Goal: Information Seeking & Learning: Learn about a topic

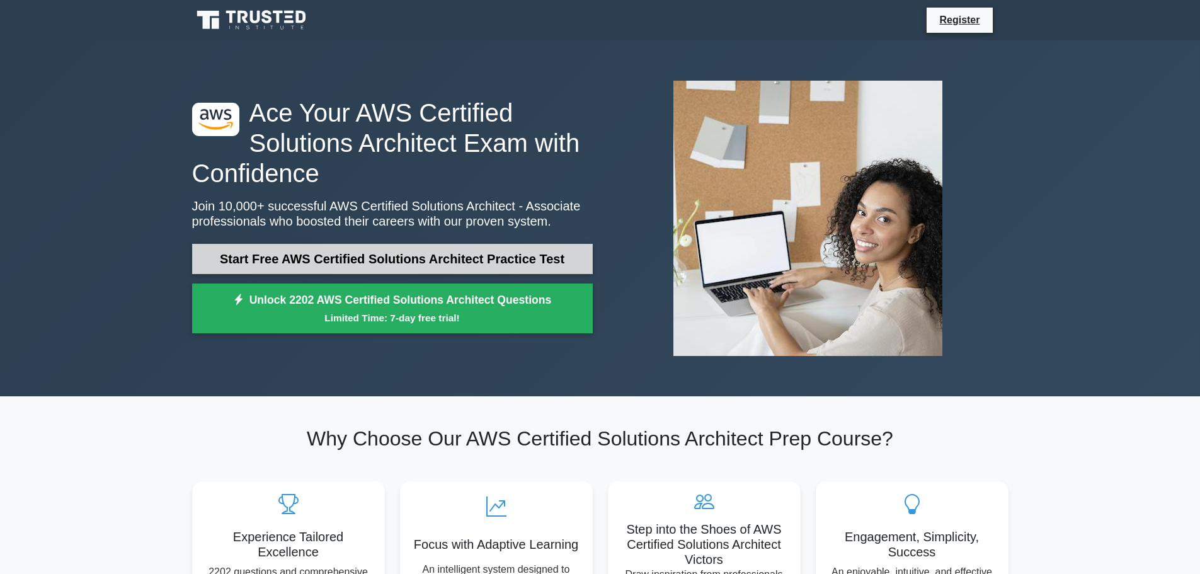
click at [456, 264] on link "Start Free AWS Certified Solutions Architect Practice Test" at bounding box center [392, 259] width 401 height 30
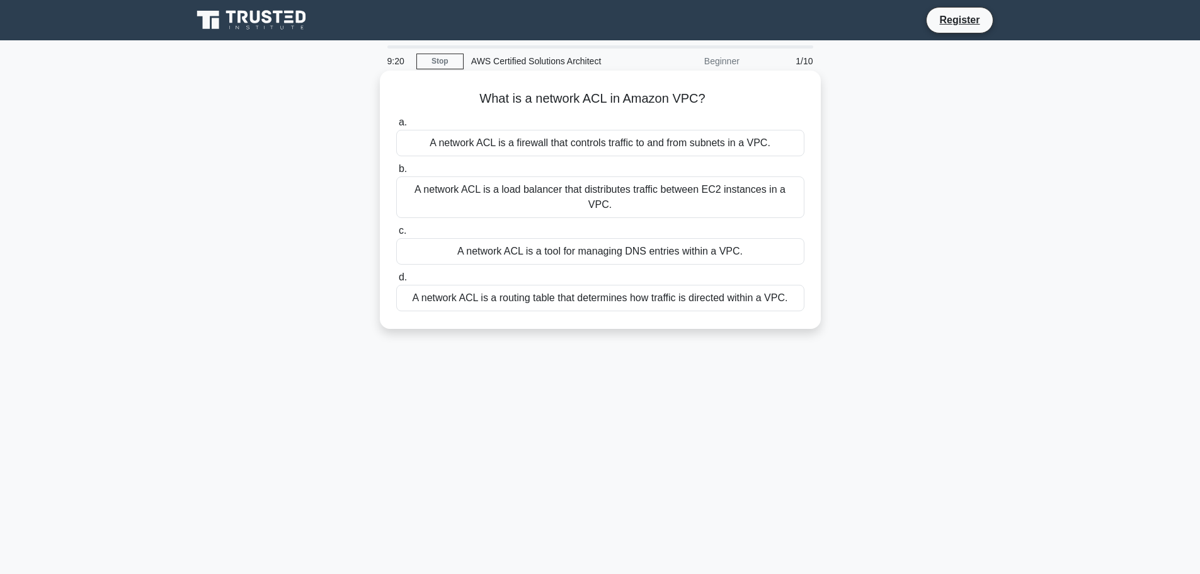
click at [602, 141] on div "A network ACL is a firewall that controls traffic to and from subnets in a VPC." at bounding box center [600, 143] width 408 height 26
click at [396, 127] on input "a. A network ACL is a firewall that controls traffic to and from subnets in a V…" at bounding box center [396, 122] width 0 height 8
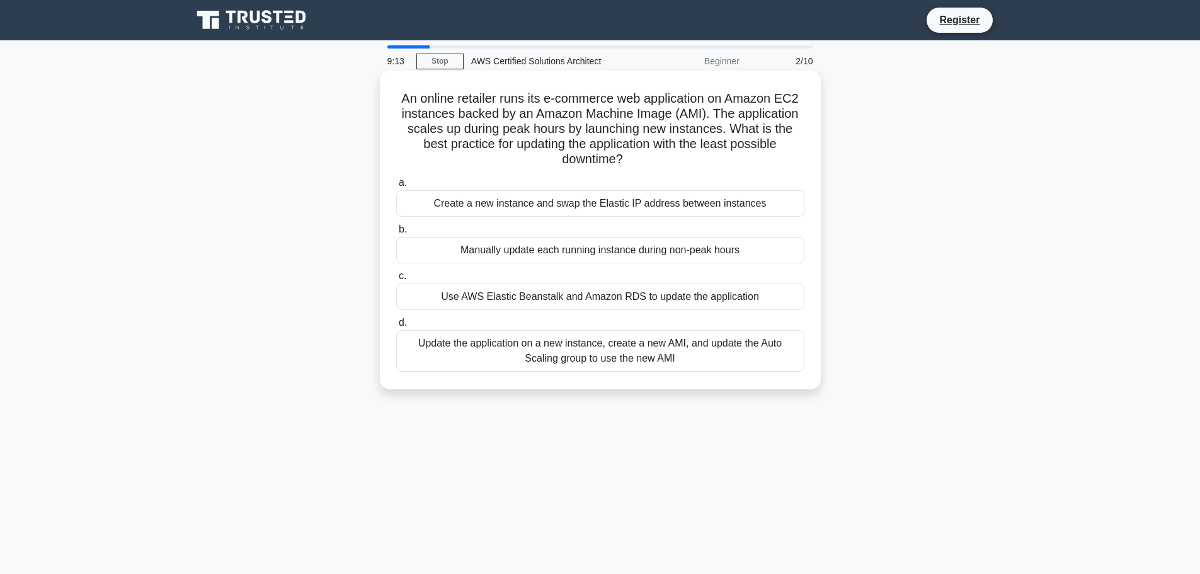
click at [619, 138] on h5 "An online retailer runs its e-commerce web application on Amazon EC2 instances …" at bounding box center [600, 129] width 411 height 77
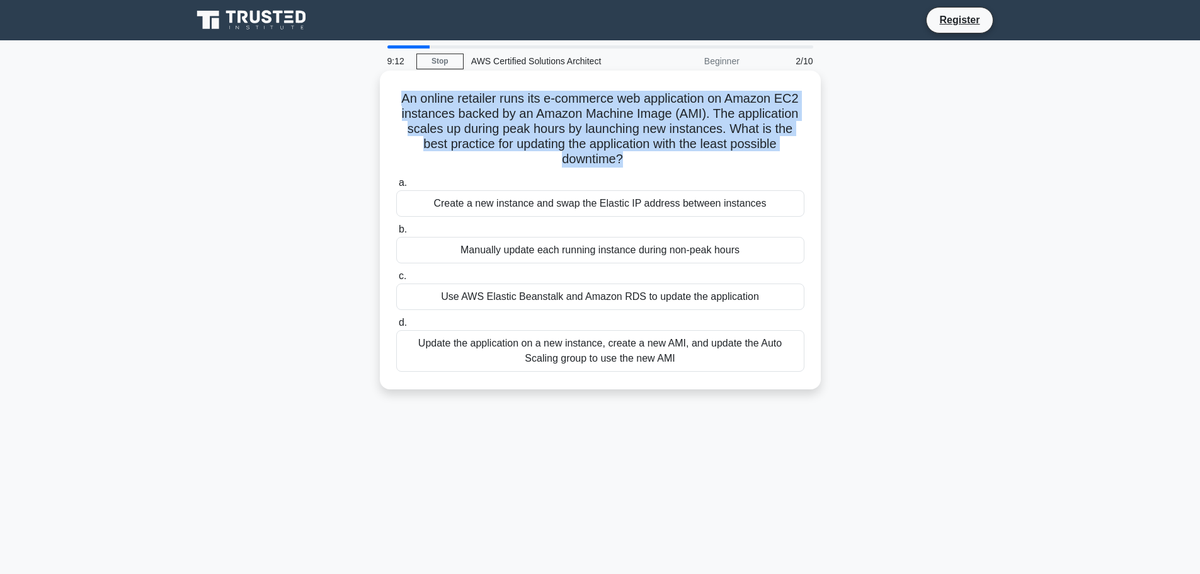
click at [619, 138] on h5 "An online retailer runs its e-commerce web application on Amazon EC2 instances …" at bounding box center [600, 129] width 411 height 77
click at [687, 132] on h5 "An online retailer runs its e-commerce web application on Amazon EC2 instances …" at bounding box center [600, 129] width 411 height 77
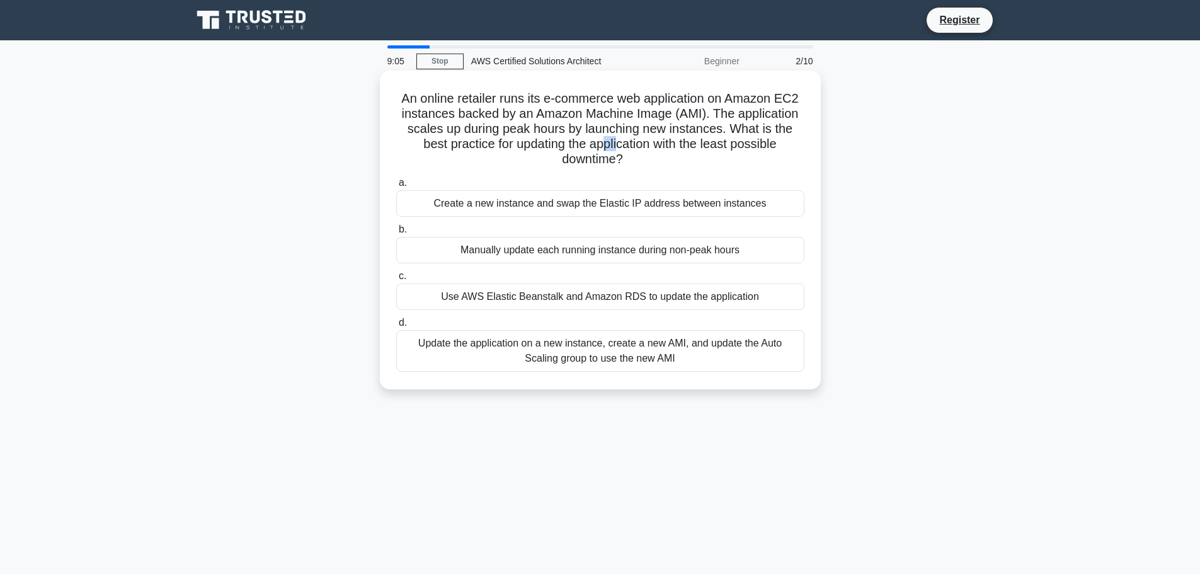
click at [600, 151] on h5 "An online retailer runs its e-commerce web application on Amazon EC2 instances …" at bounding box center [600, 129] width 411 height 77
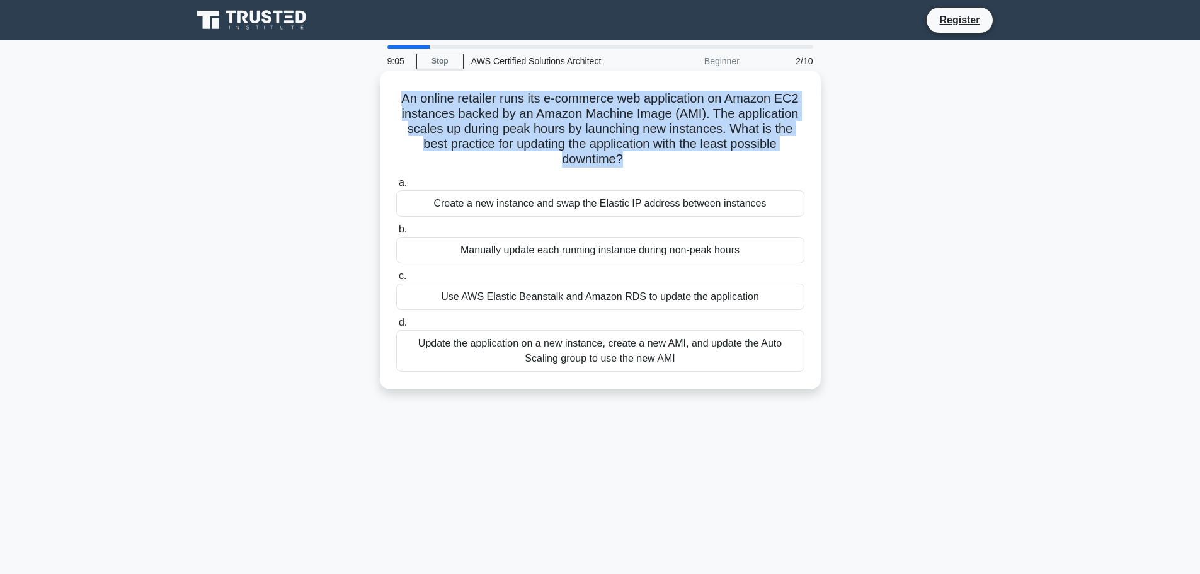
click at [600, 151] on h5 "An online retailer runs its e-commerce web application on Amazon EC2 instances …" at bounding box center [600, 129] width 411 height 77
click at [667, 154] on h5 "An online retailer runs its e-commerce web application on Amazon EC2 instances …" at bounding box center [600, 129] width 411 height 77
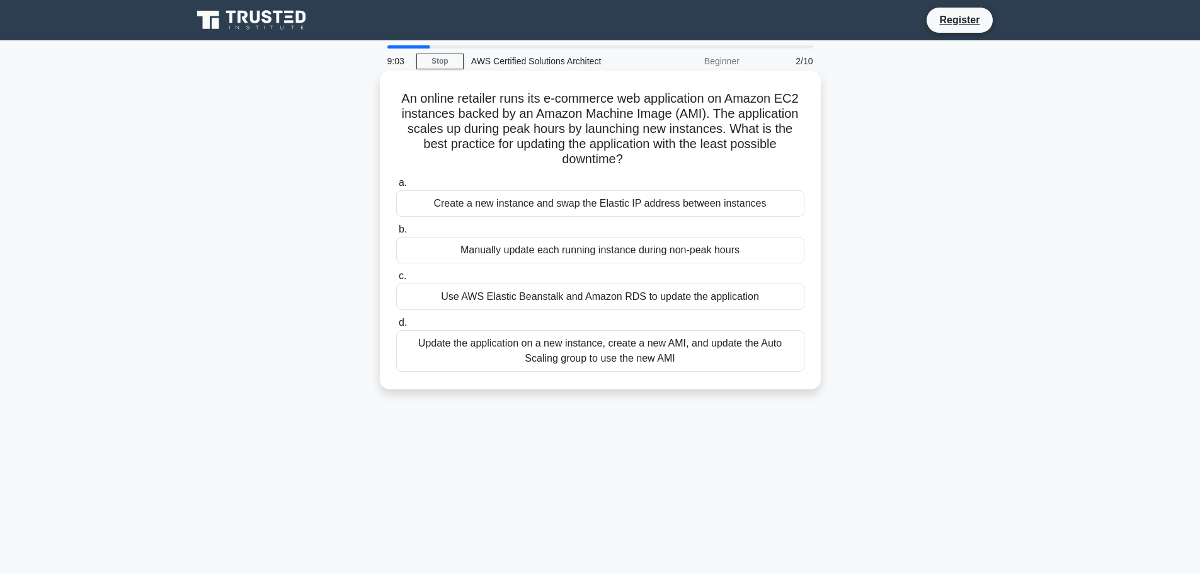
click at [667, 154] on h5 "An online retailer runs its e-commerce web application on Amazon EC2 instances …" at bounding box center [600, 129] width 411 height 77
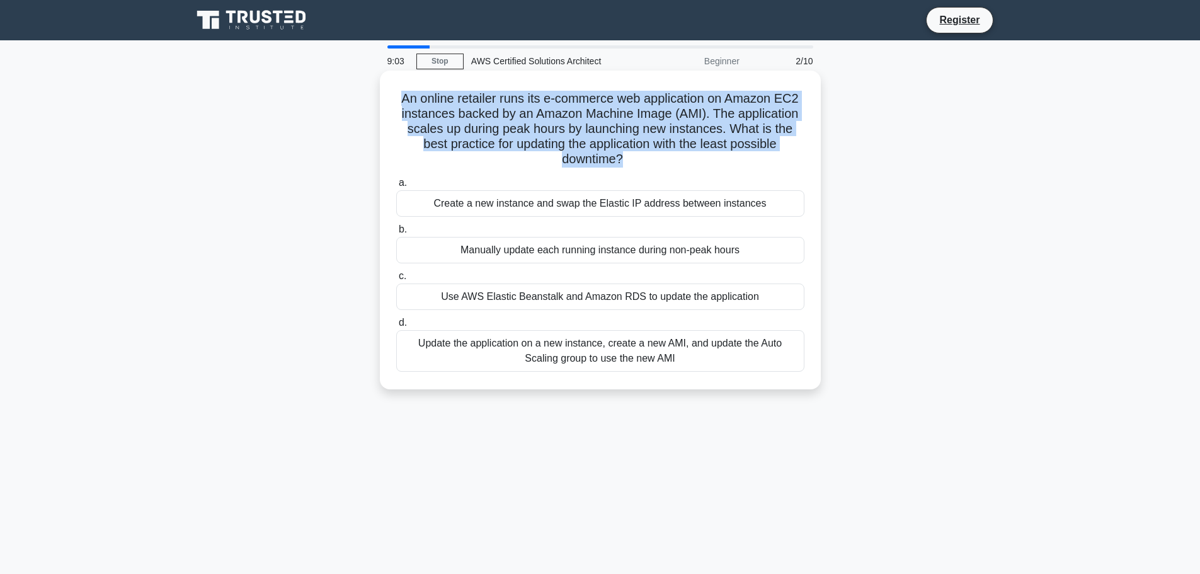
click at [667, 154] on h5 "An online retailer runs its e-commerce web application on Amazon EC2 instances …" at bounding box center [600, 129] width 411 height 77
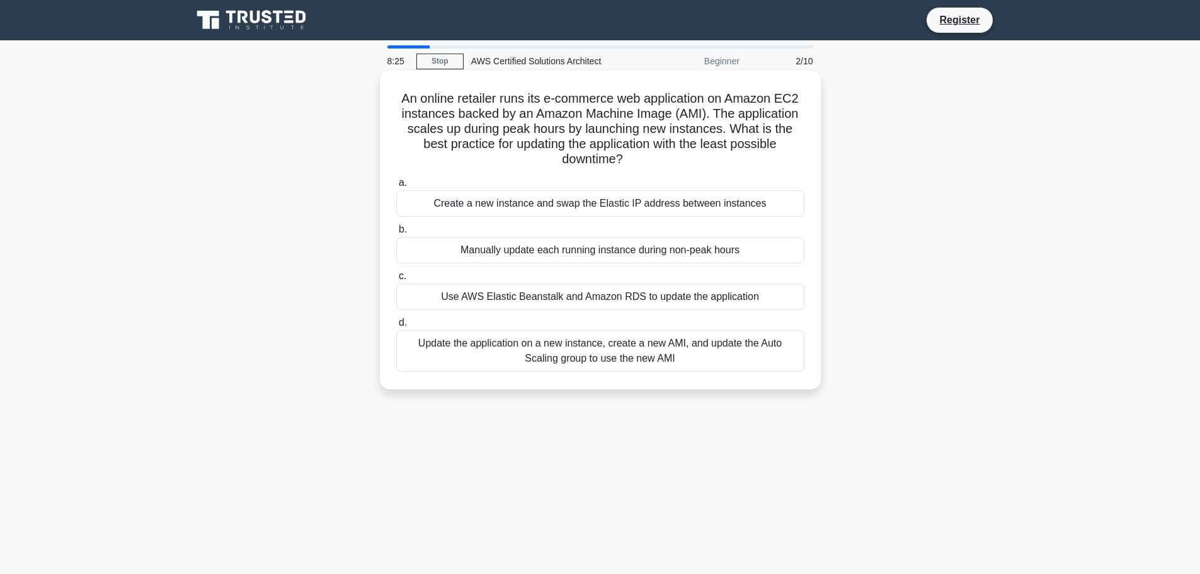
click at [600, 205] on div "Create a new instance and swap the Elastic IP address between instances" at bounding box center [600, 203] width 408 height 26
click at [396, 187] on input "a. Create a new instance and swap the Elastic IP address between instances" at bounding box center [396, 183] width 0 height 8
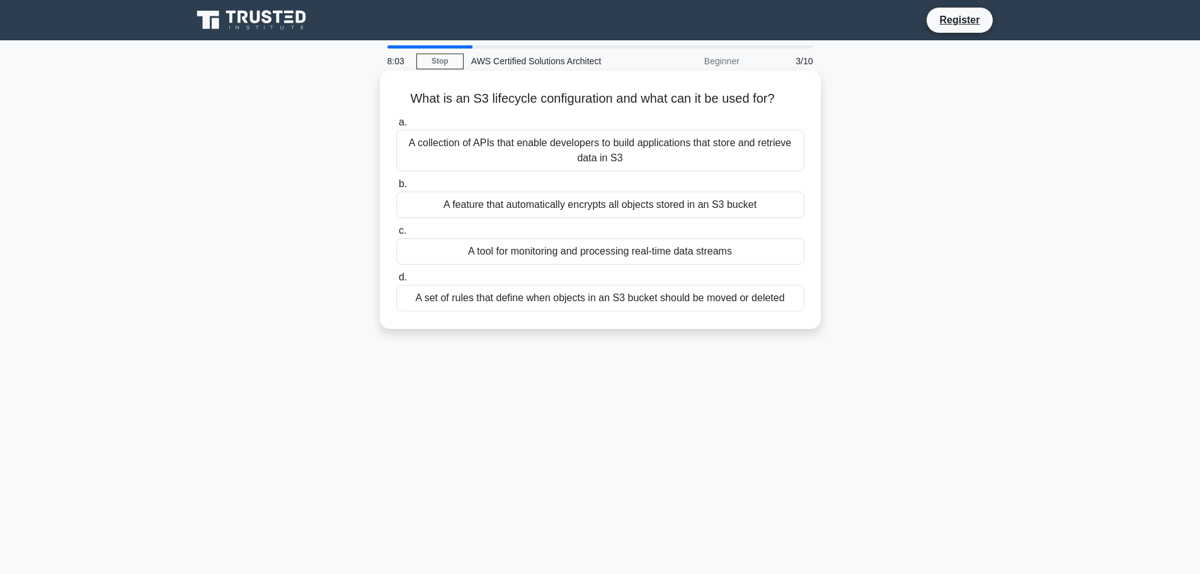
click at [687, 301] on div "A set of rules that define when objects in an S3 bucket should be moved or dele…" at bounding box center [600, 298] width 408 height 26
click at [396, 282] on input "d. A set of rules that define when objects in an S3 bucket should be moved or d…" at bounding box center [396, 277] width 0 height 8
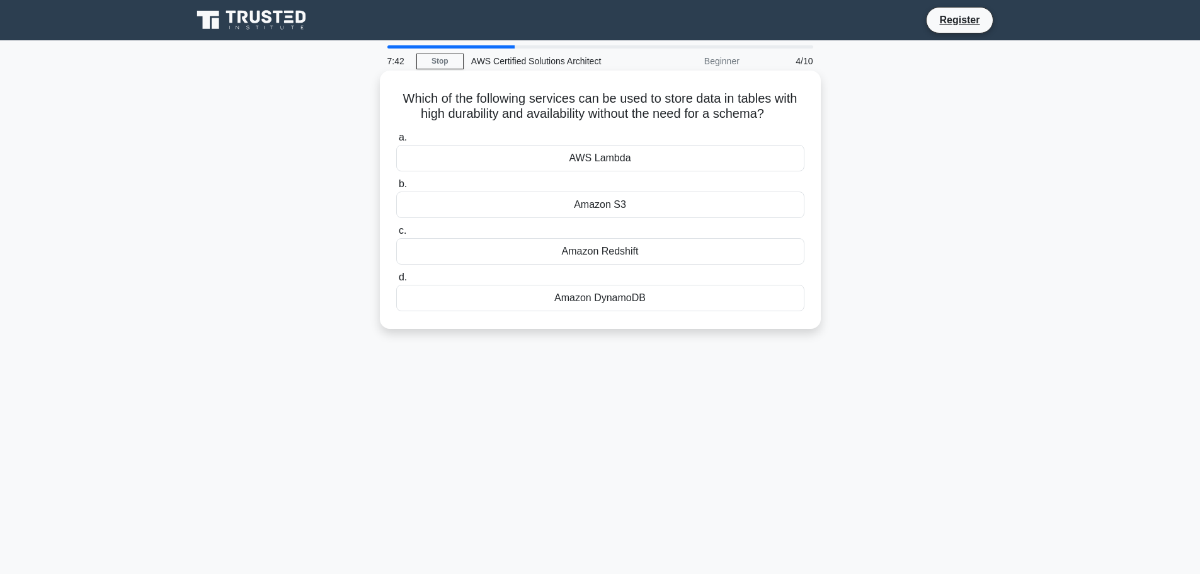
click at [597, 208] on div "Amazon S3" at bounding box center [600, 205] width 408 height 26
click at [396, 188] on input "b. Amazon S3" at bounding box center [396, 184] width 0 height 8
click at [588, 206] on div "AWS CloudFormation" at bounding box center [600, 205] width 408 height 26
click at [396, 188] on input "b. AWS CloudFormation" at bounding box center [396, 184] width 0 height 8
click at [597, 161] on div "Amazon RDS" at bounding box center [600, 158] width 408 height 26
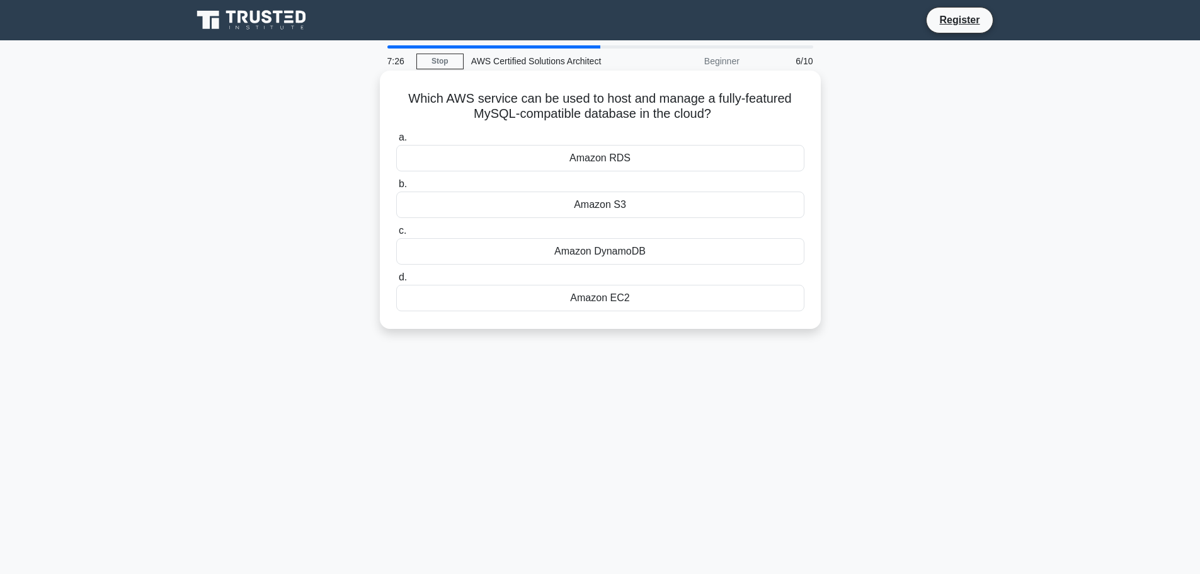
click at [396, 142] on input "a. Amazon RDS" at bounding box center [396, 138] width 0 height 8
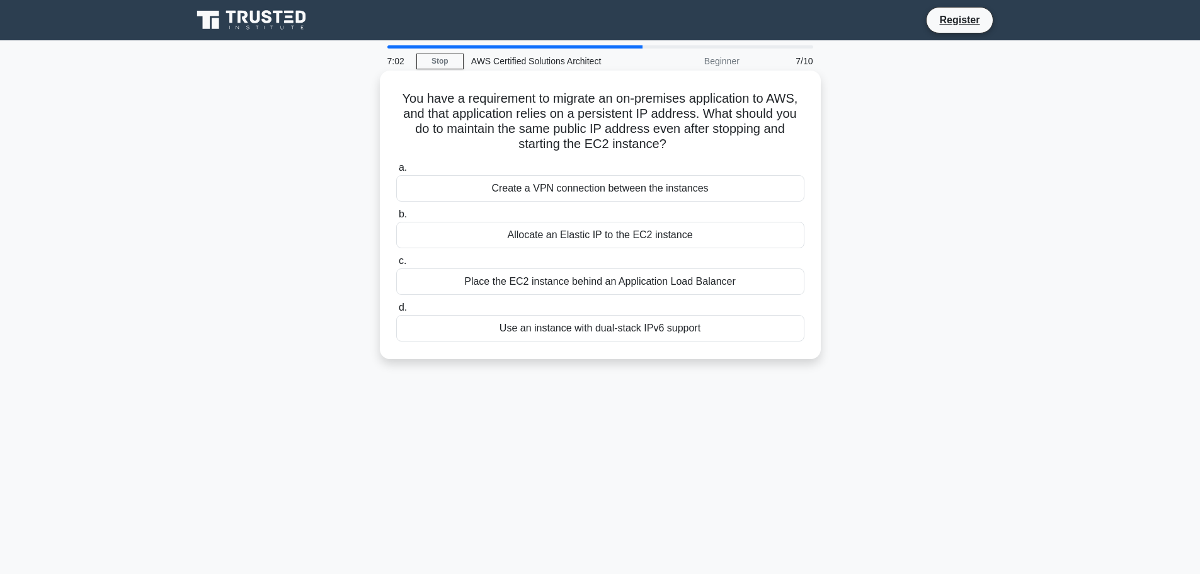
click at [608, 290] on div "Place the EC2 instance behind an Application Load Balancer" at bounding box center [600, 281] width 408 height 26
click at [396, 265] on input "c. Place the EC2 instance behind an Application Load Balancer" at bounding box center [396, 261] width 0 height 8
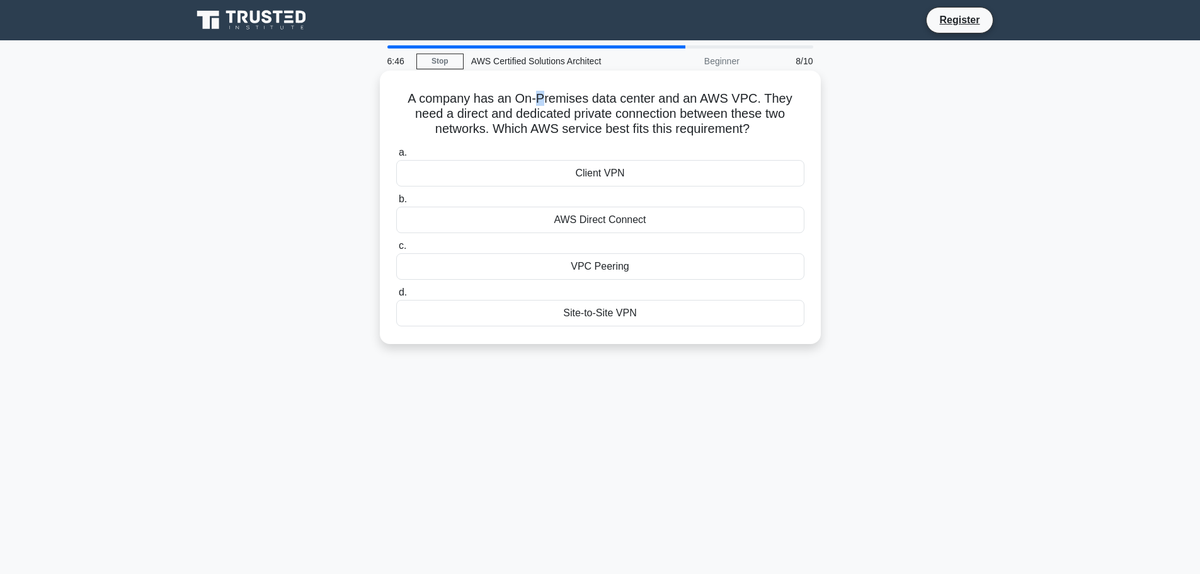
click at [537, 100] on h5 "A company has an On-Premises data center and an AWS VPC. They need a direct and…" at bounding box center [600, 114] width 411 height 47
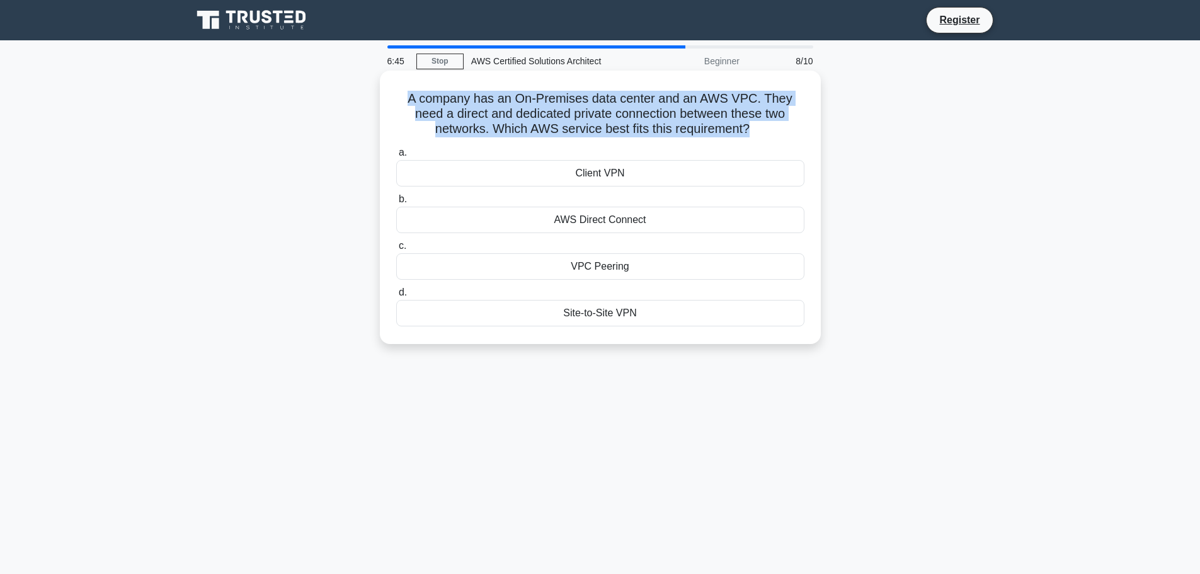
click at [537, 100] on h5 "A company has an On-Premises data center and an AWS VPC. They need a direct and…" at bounding box center [600, 114] width 411 height 47
click at [611, 104] on h5 "A company has an On-Premises data center and an AWS VPC. They need a direct and…" at bounding box center [600, 114] width 411 height 47
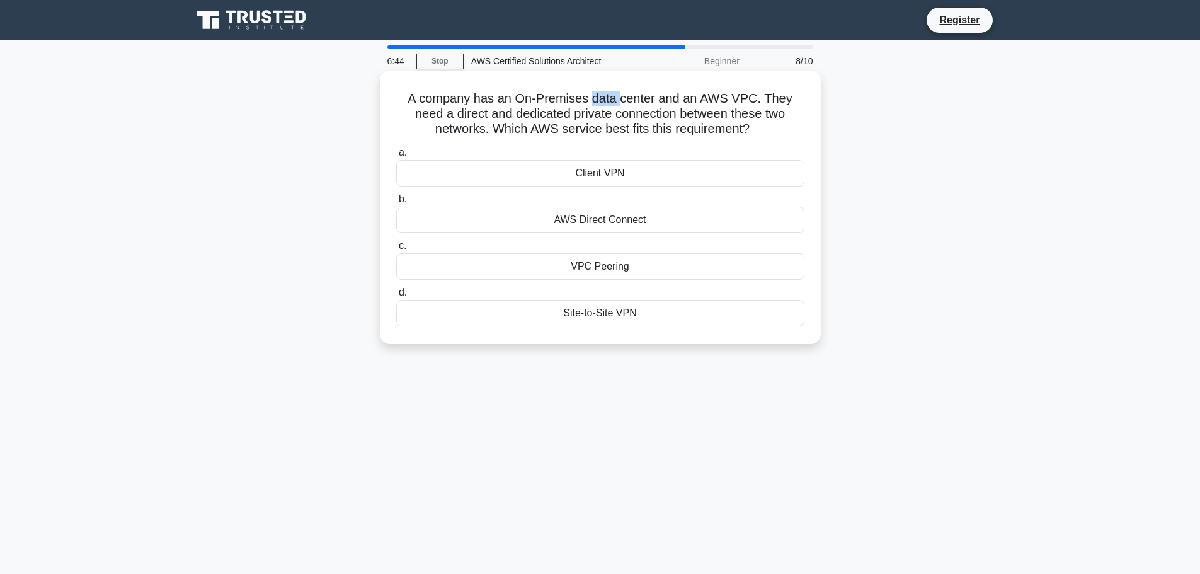
click at [611, 104] on h5 "A company has an On-Premises data center and an AWS VPC. They need a direct and…" at bounding box center [600, 114] width 411 height 47
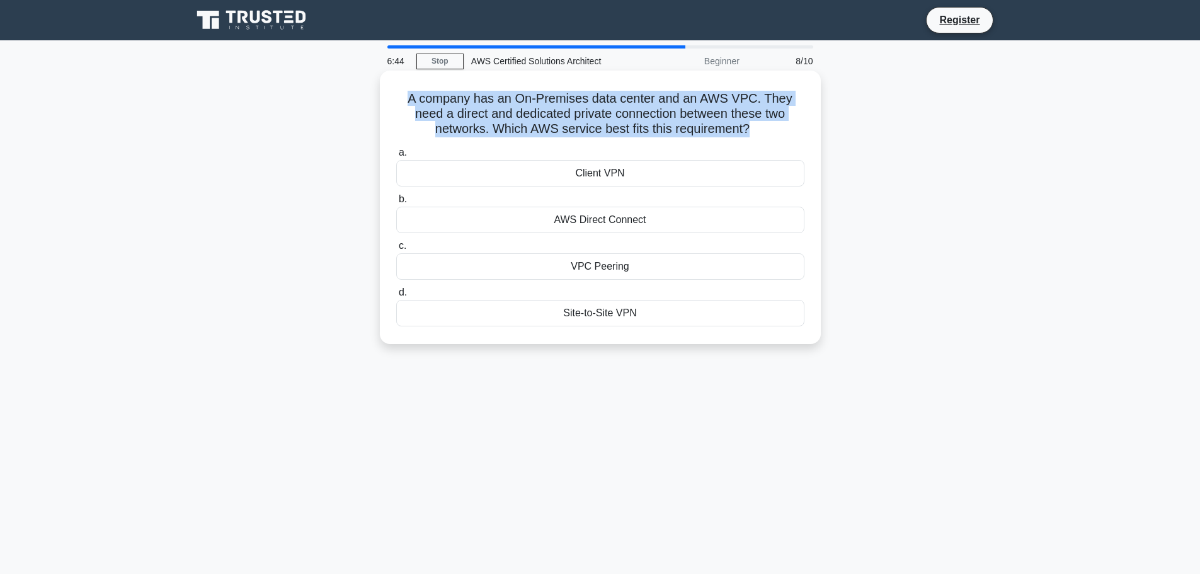
click at [611, 104] on h5 "A company has an On-Premises data center and an AWS VPC. They need a direct and…" at bounding box center [600, 114] width 411 height 47
click at [739, 121] on h5 "A company has an On-Premises data center and an AWS VPC. They need a direct and…" at bounding box center [600, 114] width 411 height 47
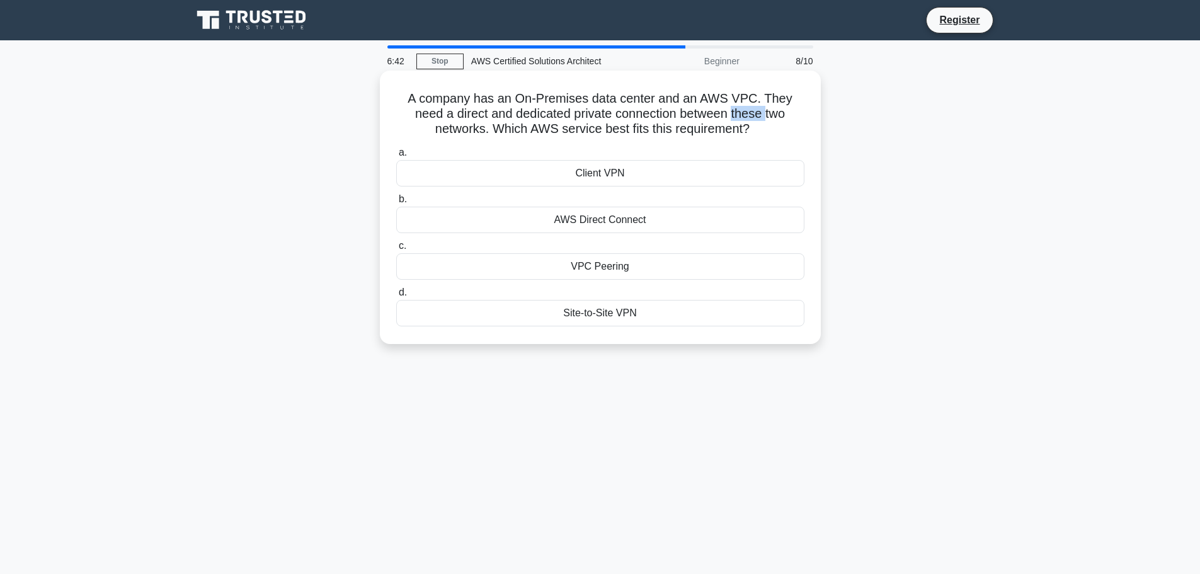
click at [739, 121] on h5 "A company has an On-Premises data center and an AWS VPC. They need a direct and…" at bounding box center [600, 114] width 411 height 47
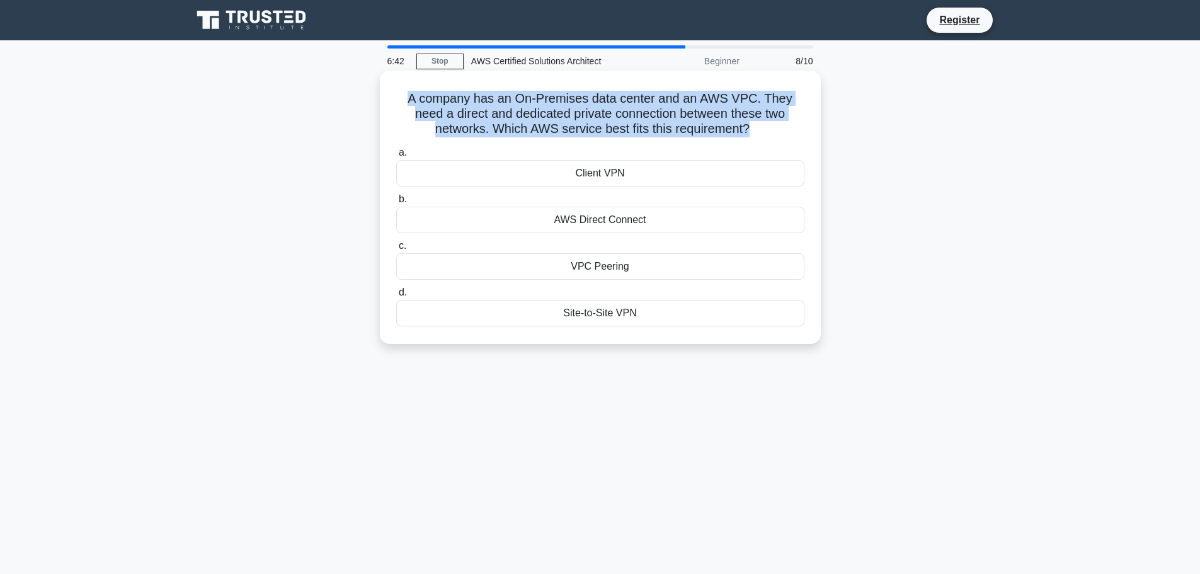
click at [739, 121] on h5 "A company has an On-Premises data center and an AWS VPC. They need a direct and…" at bounding box center [600, 114] width 411 height 47
click at [818, 132] on div "A company has an On-Premises data center and an AWS VPC. They need a direct and…" at bounding box center [600, 207] width 441 height 273
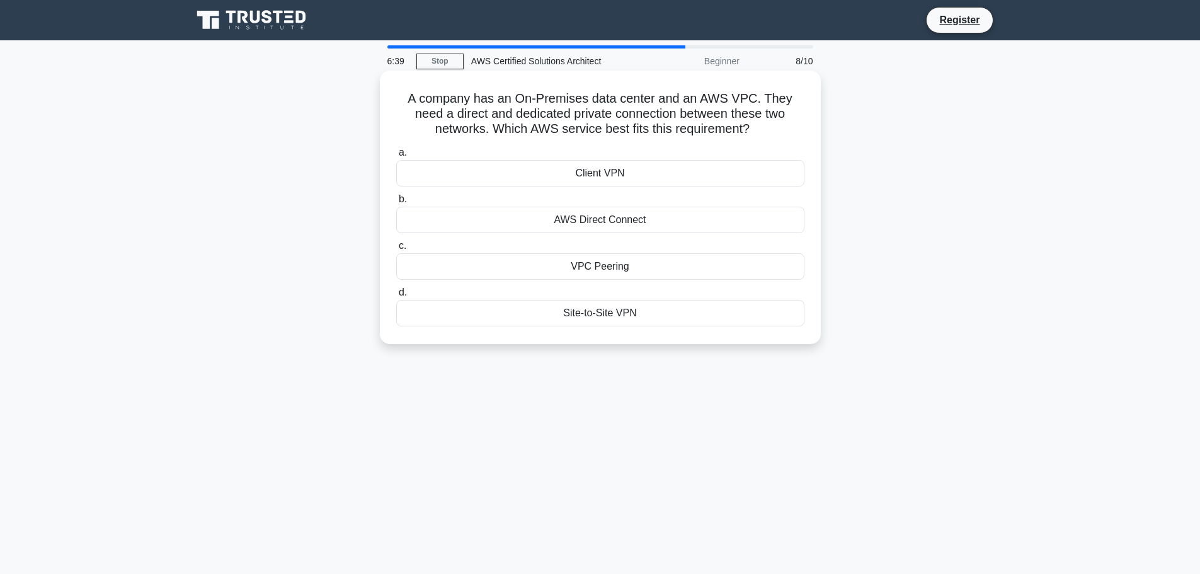
drag, startPoint x: 798, startPoint y: 133, endPoint x: 572, endPoint y: 118, distance: 226.7
click at [572, 118] on h5 "A company has an On-Premises data center and an AWS VPC. They need a direct and…" at bounding box center [600, 114] width 411 height 47
click at [580, 119] on h5 "A company has an On-Premises data center and an AWS VPC. They need a direct and…" at bounding box center [600, 114] width 411 height 47
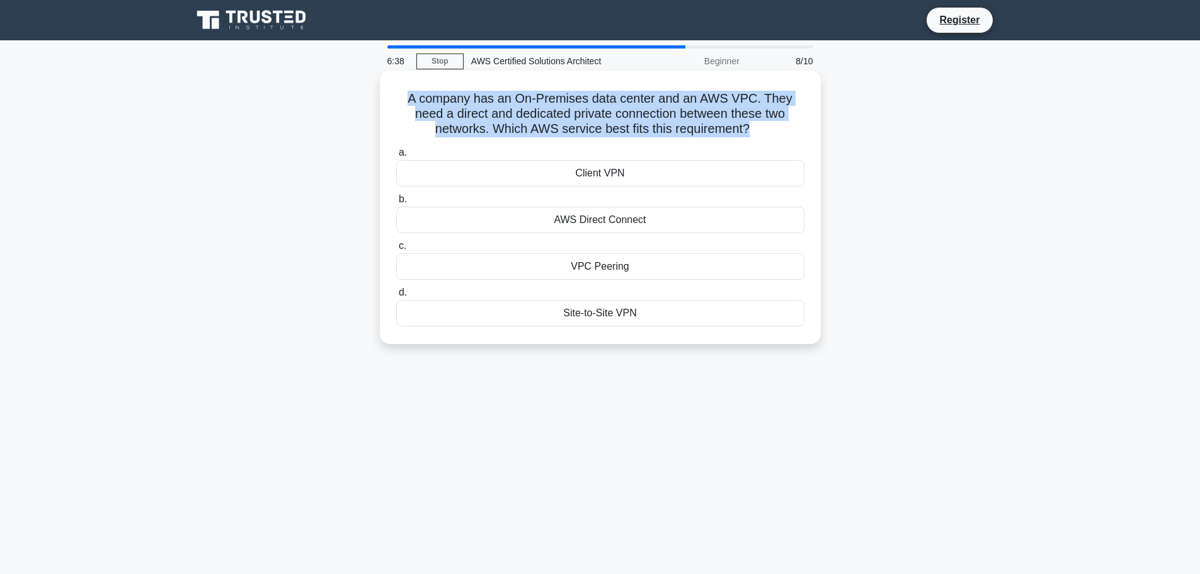
click at [580, 119] on h5 "A company has an On-Premises data center and an AWS VPC. They need a direct and…" at bounding box center [600, 114] width 411 height 47
click at [670, 131] on h5 "A company has an On-Premises data center and an AWS VPC. They need a direct and…" at bounding box center [600, 114] width 411 height 47
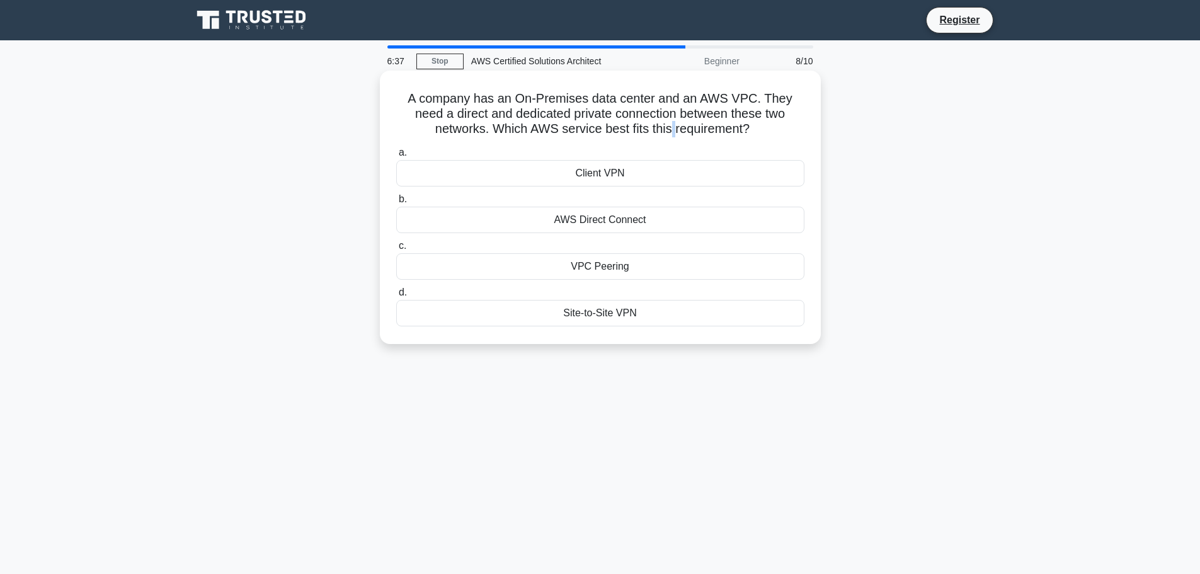
click at [670, 131] on h5 "A company has an On-Premises data center and an AWS VPC. They need a direct and…" at bounding box center [600, 114] width 411 height 47
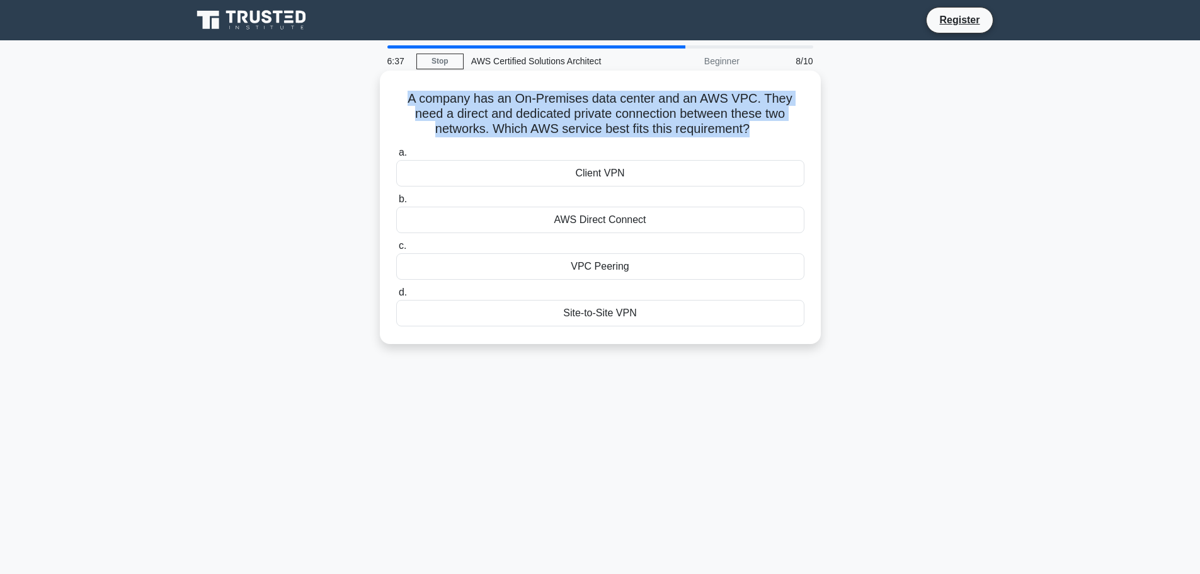
click at [670, 131] on h5 "A company has an On-Premises data center and an AWS VPC. They need a direct and…" at bounding box center [600, 114] width 411 height 47
click at [609, 127] on h5 "A company has an On-Premises data center and an AWS VPC. They need a direct and…" at bounding box center [600, 114] width 411 height 47
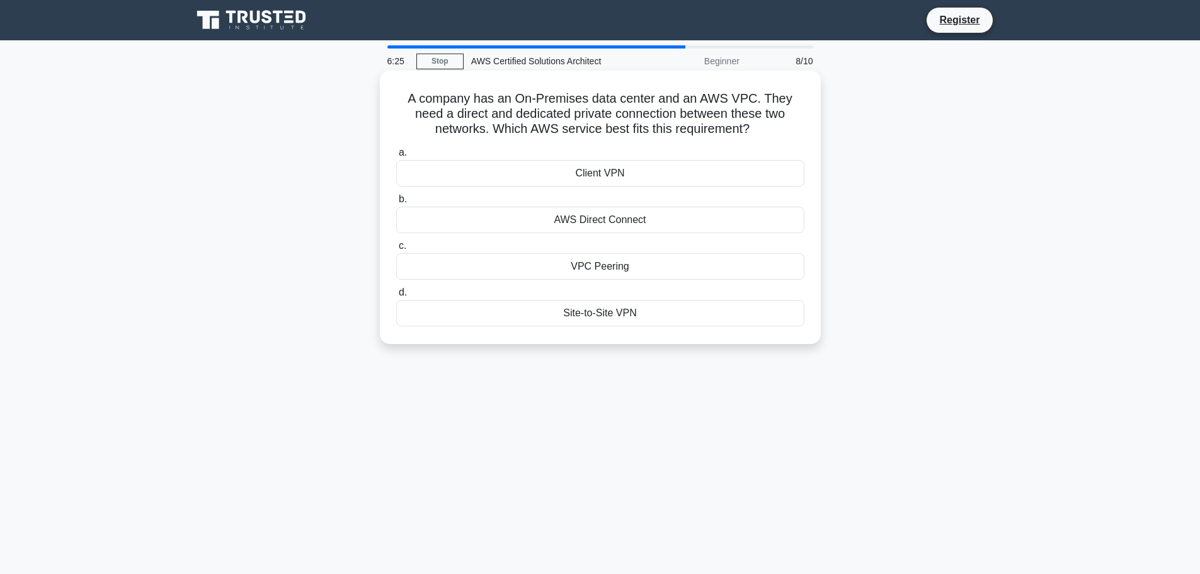
click at [602, 220] on div "AWS Direct Connect" at bounding box center [600, 220] width 408 height 26
click at [396, 204] on input "b. AWS Direct Connect" at bounding box center [396, 199] width 0 height 8
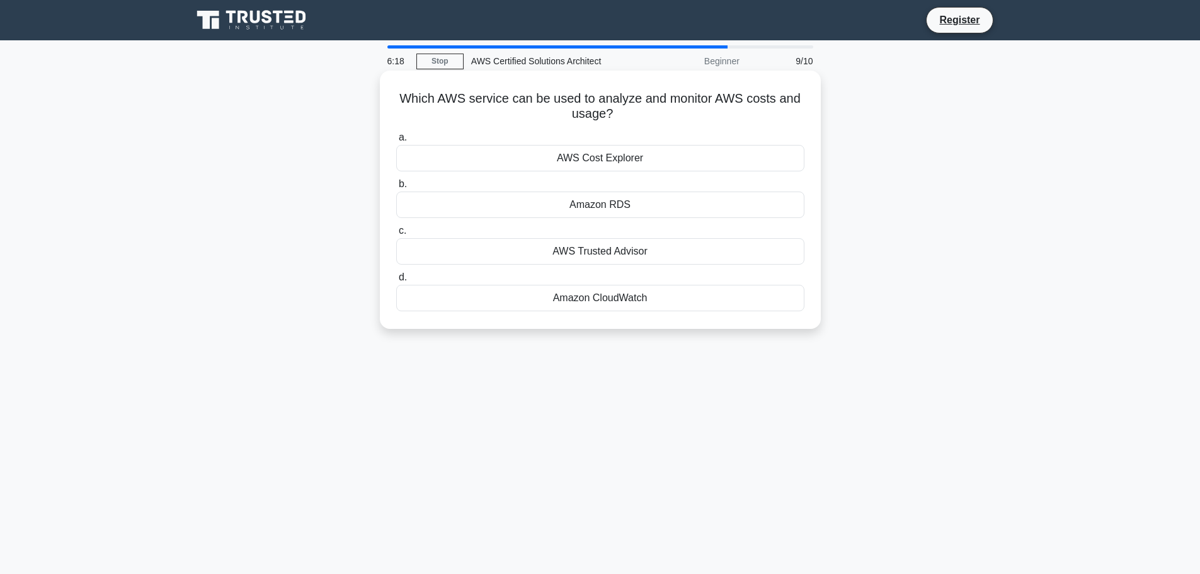
click at [618, 159] on div "AWS Cost Explorer" at bounding box center [600, 158] width 408 height 26
click at [396, 142] on input "a. AWS Cost Explorer" at bounding box center [396, 138] width 0 height 8
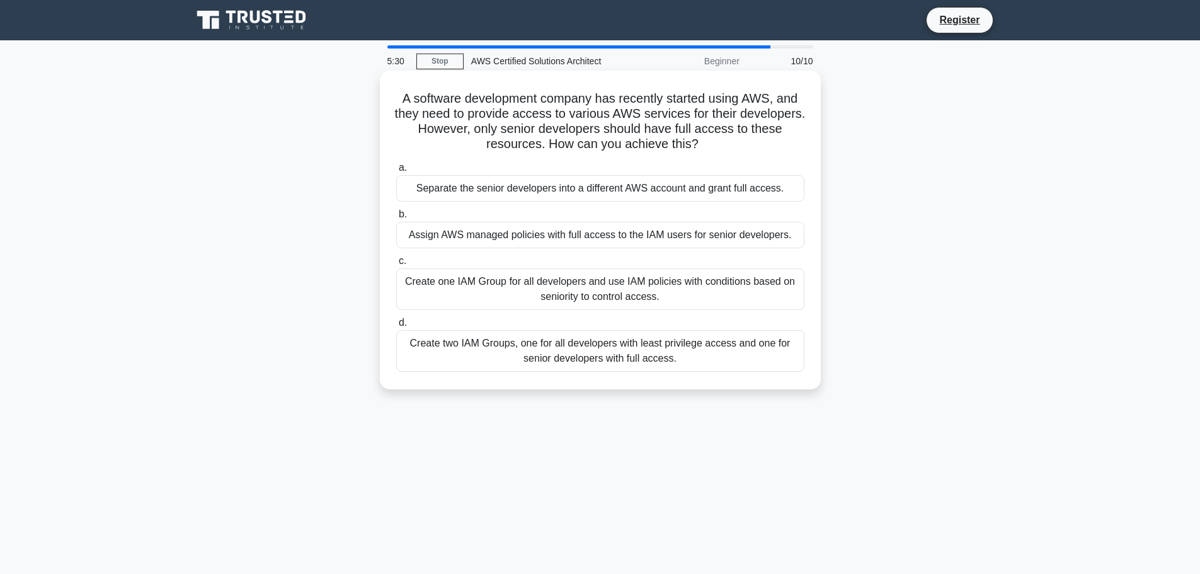
click at [681, 362] on div "Create two IAM Groups, one for all developers with least privilege access and o…" at bounding box center [600, 351] width 408 height 42
click at [396, 327] on input "d. Create two IAM Groups, one for all developers with least privilege access an…" at bounding box center [396, 323] width 0 height 8
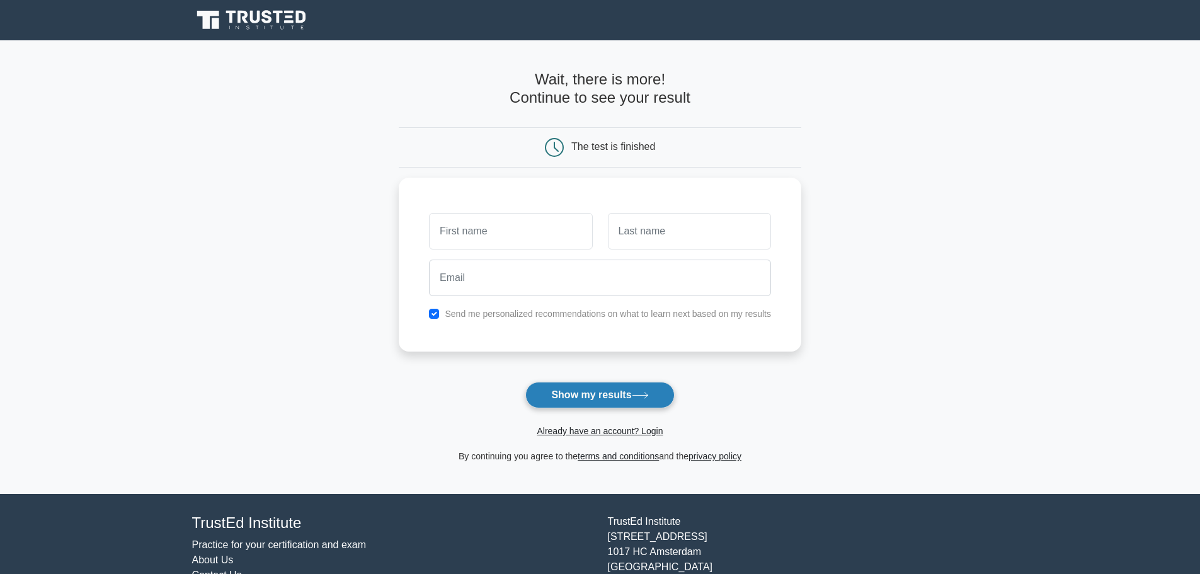
click at [622, 399] on button "Show my results" at bounding box center [599, 395] width 149 height 26
click at [500, 240] on input "text" at bounding box center [510, 228] width 163 height 37
type input "Nuwan"
click at [640, 232] on input "text" at bounding box center [689, 228] width 163 height 37
type input "Alawatta"
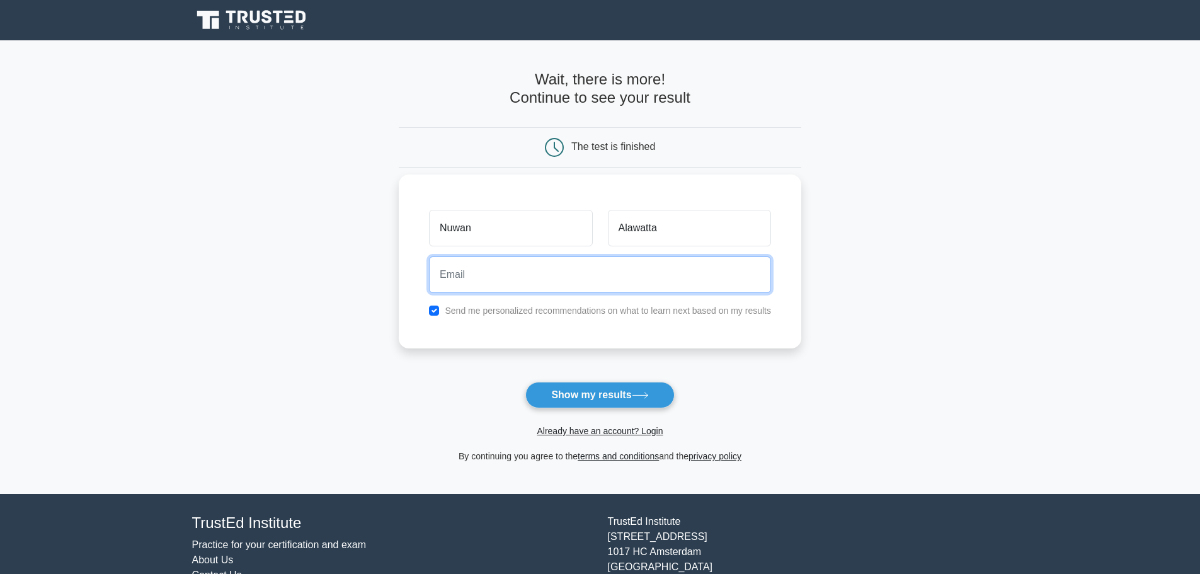
click at [548, 284] on input "email" at bounding box center [600, 274] width 342 height 37
type input "nuwansalawatta@gmail.com"
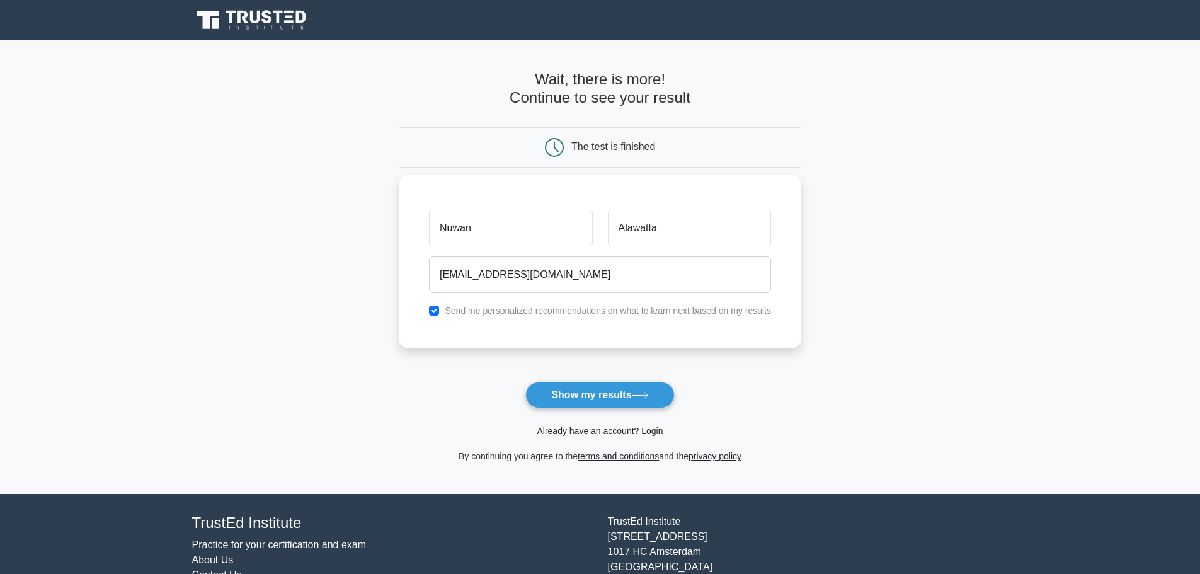
click at [566, 315] on label "Send me personalized recommendations on what to learn next based on my results" at bounding box center [608, 311] width 326 height 10
click at [452, 315] on label "Send me personalized recommendations on what to learn next based on my results" at bounding box center [608, 311] width 326 height 10
click at [429, 312] on div "Send me personalized recommendations on what to learn next based on my results" at bounding box center [600, 310] width 357 height 15
click at [442, 311] on div "Send me personalized recommendations on what to learn next based on my results" at bounding box center [600, 310] width 357 height 15
click at [440, 311] on div "Send me personalized recommendations on what to learn next based on my results" at bounding box center [600, 310] width 357 height 15
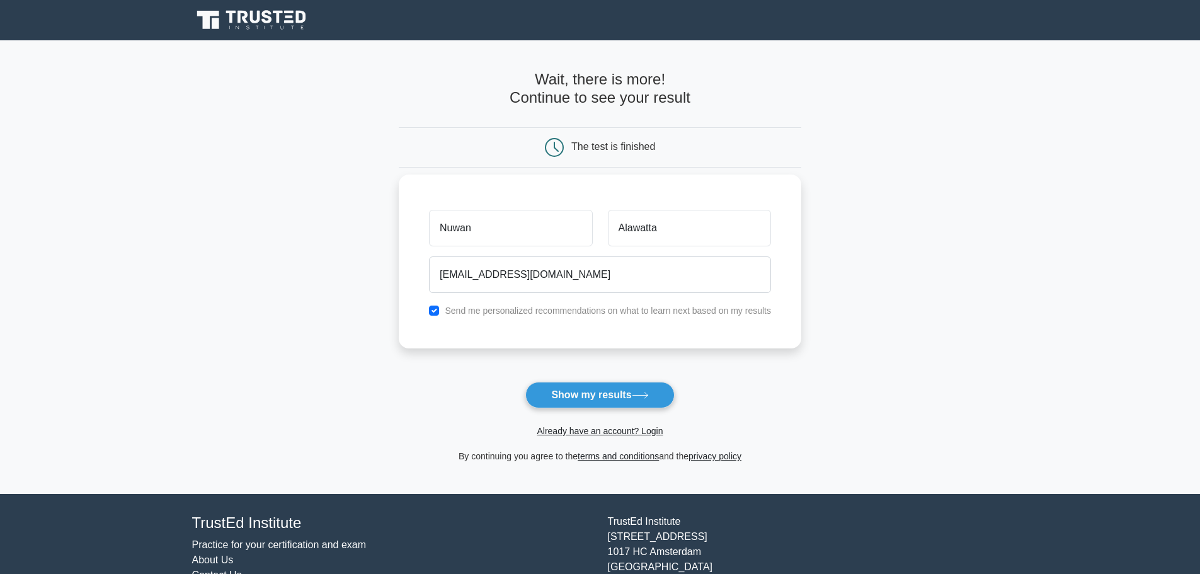
click at [428, 310] on div "Send me personalized recommendations on what to learn next based on my results" at bounding box center [600, 310] width 357 height 15
drag, startPoint x: 441, startPoint y: 310, endPoint x: 430, endPoint y: 310, distance: 11.3
click at [430, 310] on div "Send me personalized recommendations on what to learn next based on my results" at bounding box center [600, 310] width 357 height 15
click at [432, 310] on input "checkbox" at bounding box center [434, 311] width 10 height 10
checkbox input "false"
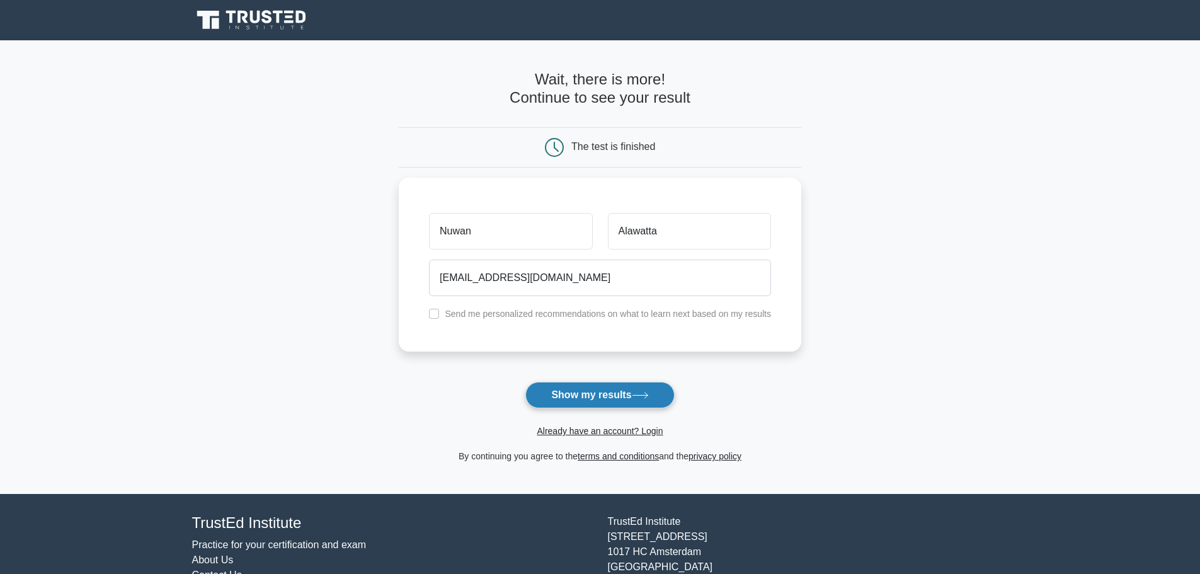
click at [575, 394] on button "Show my results" at bounding box center [599, 395] width 149 height 26
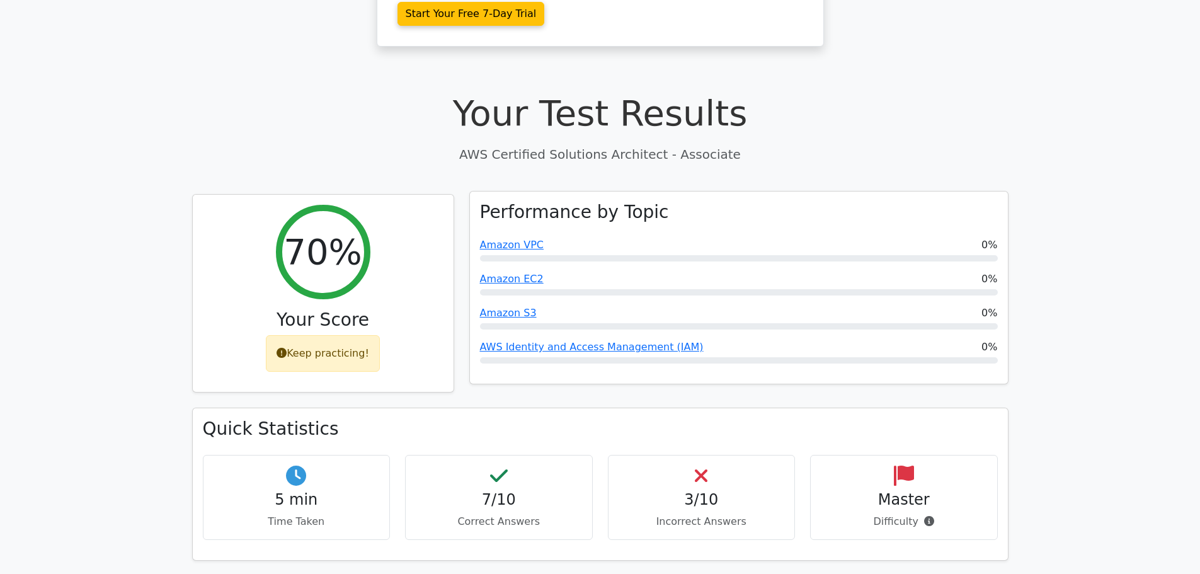
scroll to position [315, 0]
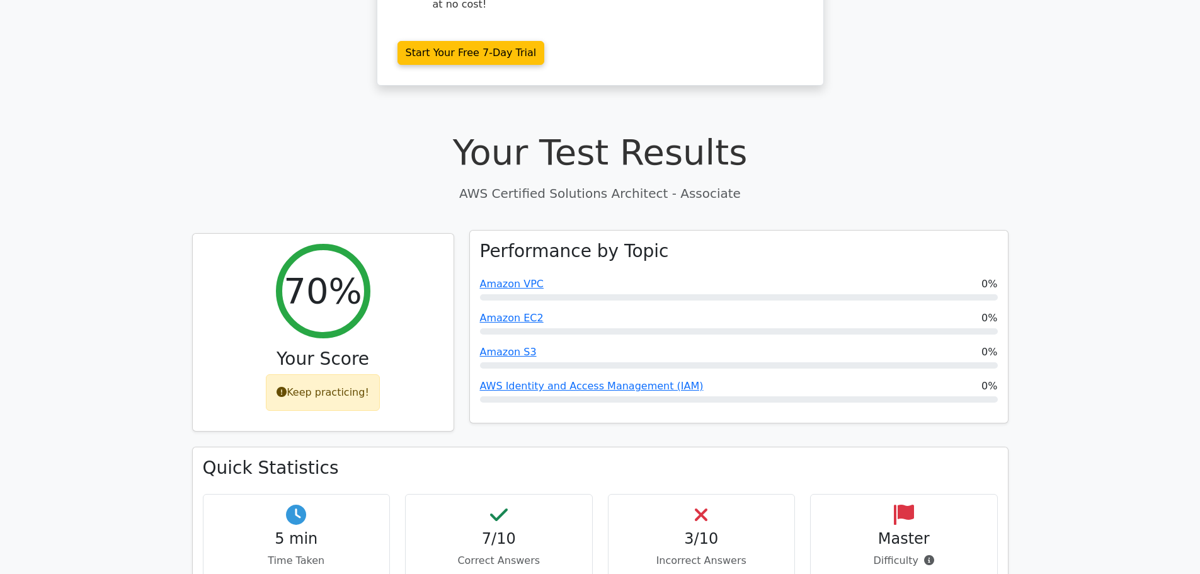
click at [570, 241] on h3 "Performance by Topic" at bounding box center [574, 251] width 189 height 21
drag, startPoint x: 647, startPoint y: 193, endPoint x: 658, endPoint y: 193, distance: 11.3
click at [648, 241] on h3 "Performance by Topic" at bounding box center [574, 251] width 189 height 21
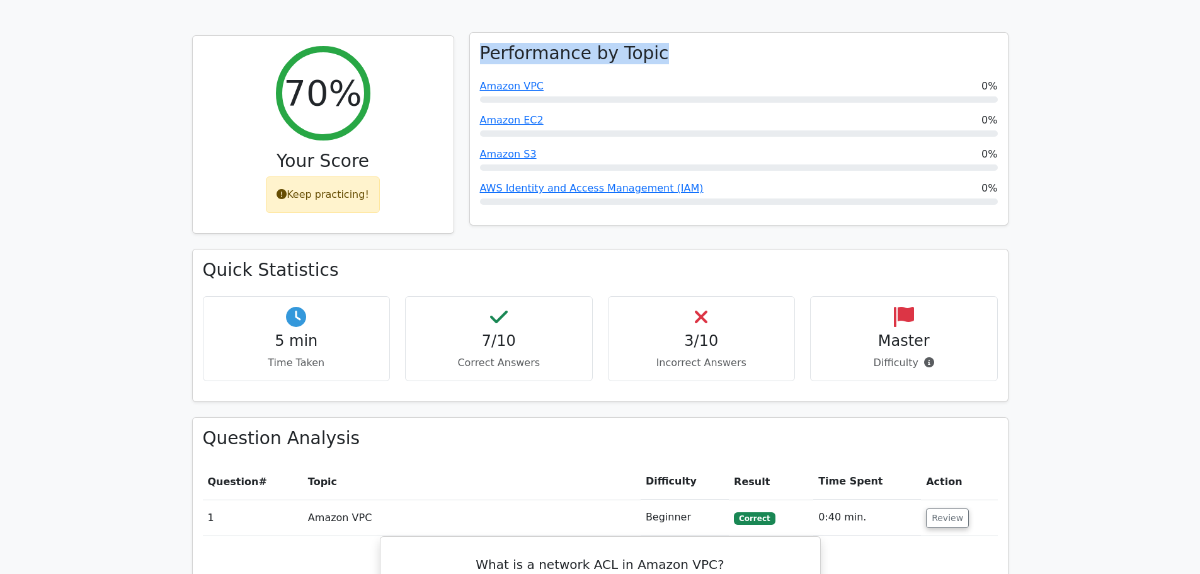
scroll to position [525, 0]
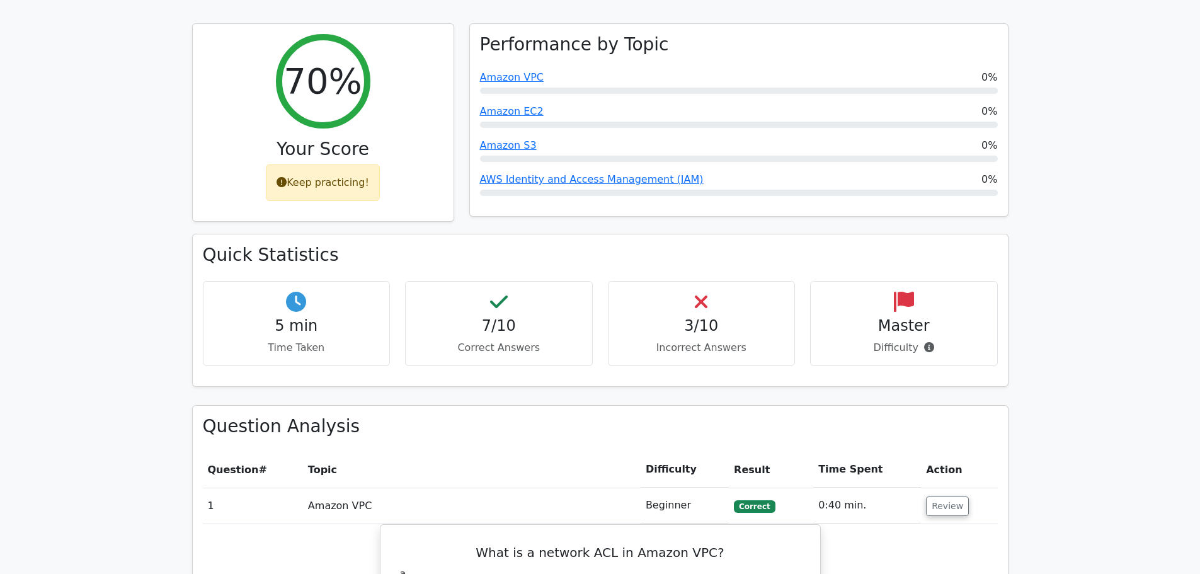
click at [296, 281] on div "5 min Time Taken" at bounding box center [297, 323] width 188 height 85
click at [351, 317] on h4 "5 min" at bounding box center [297, 326] width 166 height 18
click at [783, 317] on h4 "3/10" at bounding box center [702, 326] width 166 height 18
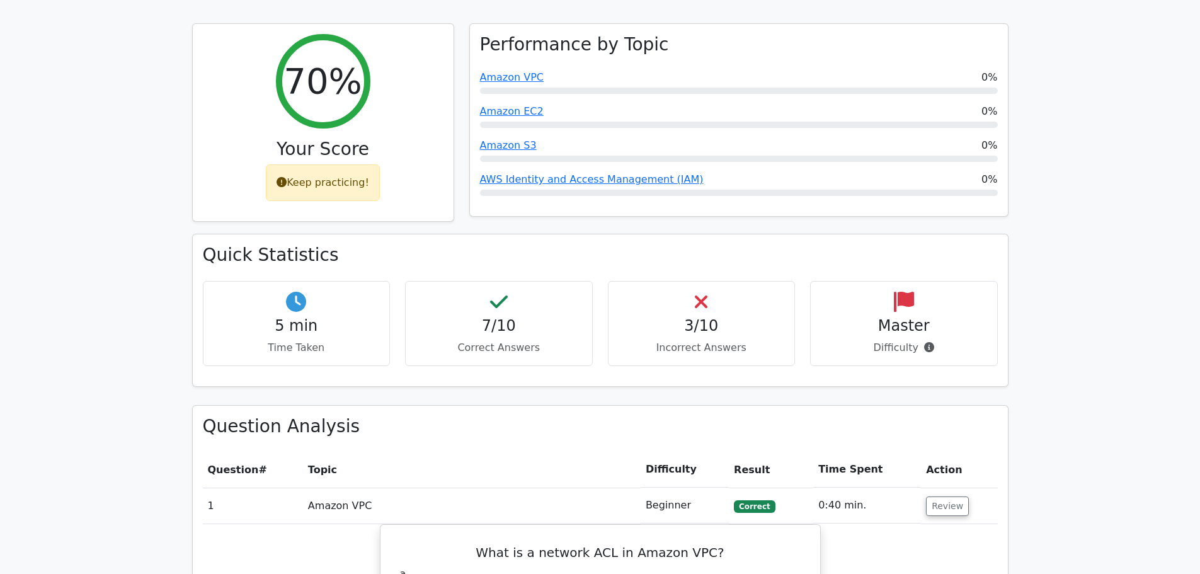
click at [783, 317] on h4 "3/10" at bounding box center [702, 326] width 166 height 18
click at [845, 281] on div "Master Difficulty" at bounding box center [904, 323] width 188 height 85
click at [914, 317] on h4 "Master" at bounding box center [904, 326] width 166 height 18
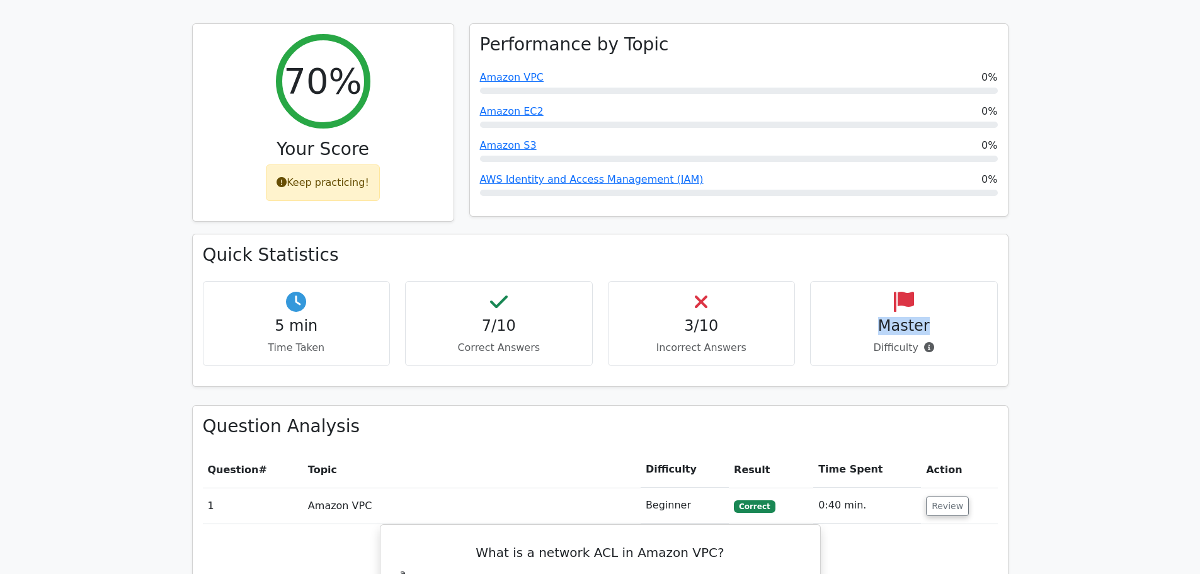
click at [914, 317] on h4 "Master" at bounding box center [904, 326] width 166 height 18
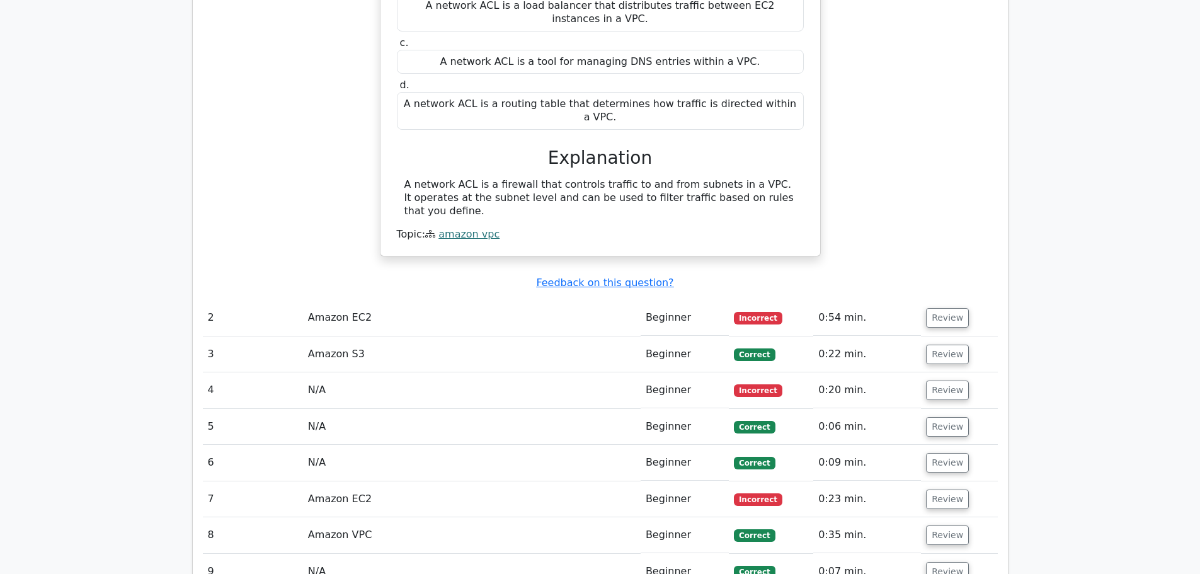
scroll to position [1155, 0]
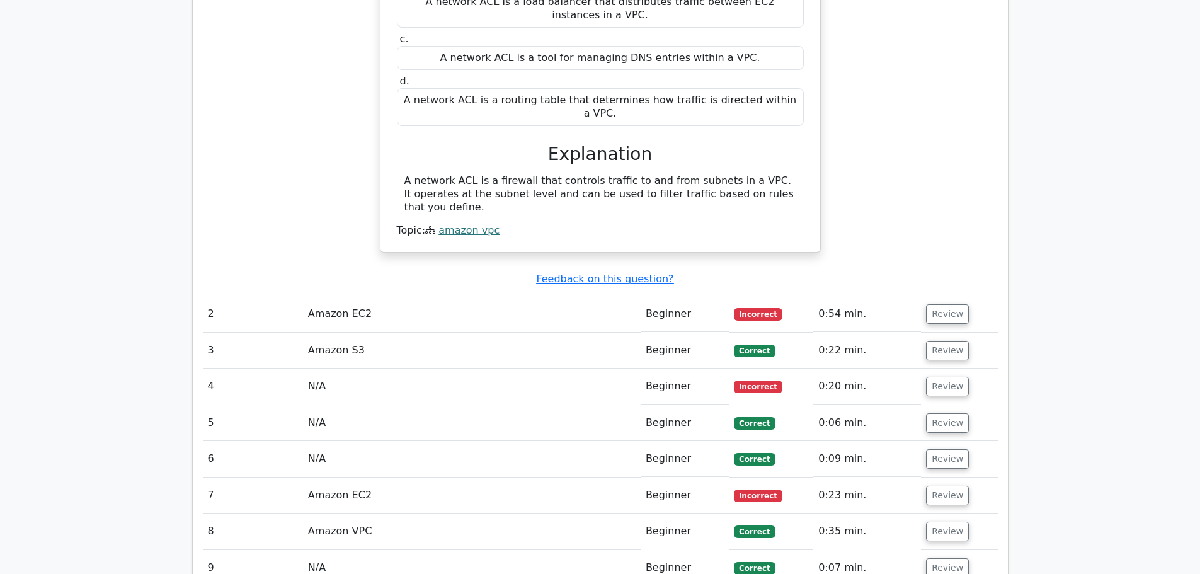
click at [325, 296] on td "Amazon EC2" at bounding box center [472, 314] width 338 height 36
click at [503, 296] on td "Amazon EC2" at bounding box center [472, 314] width 338 height 36
click at [946, 304] on button "Review" at bounding box center [947, 314] width 43 height 20
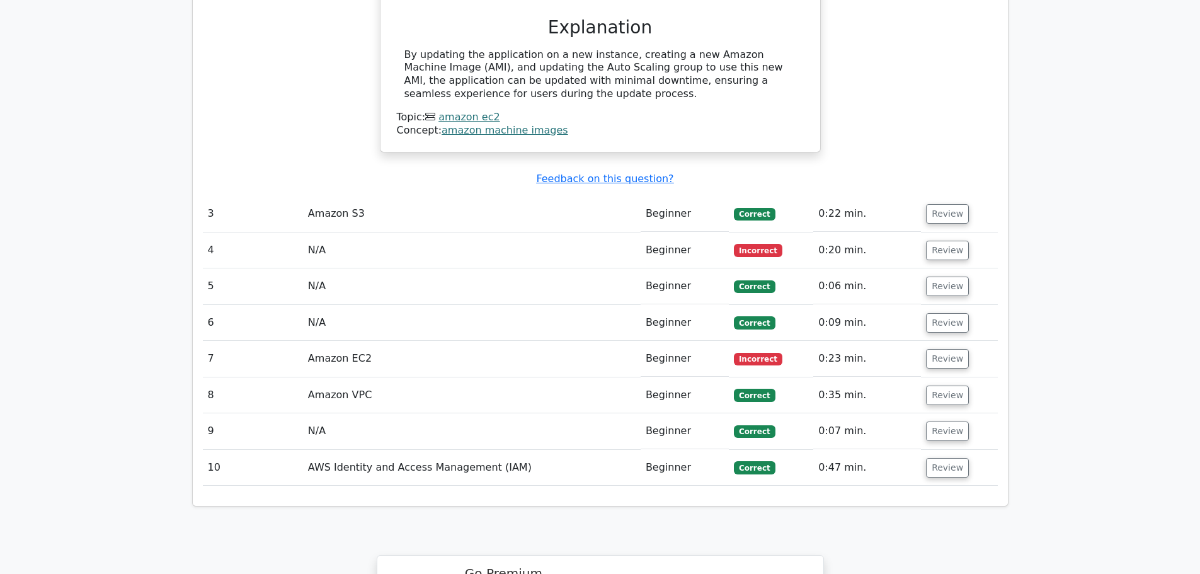
scroll to position [1785, 0]
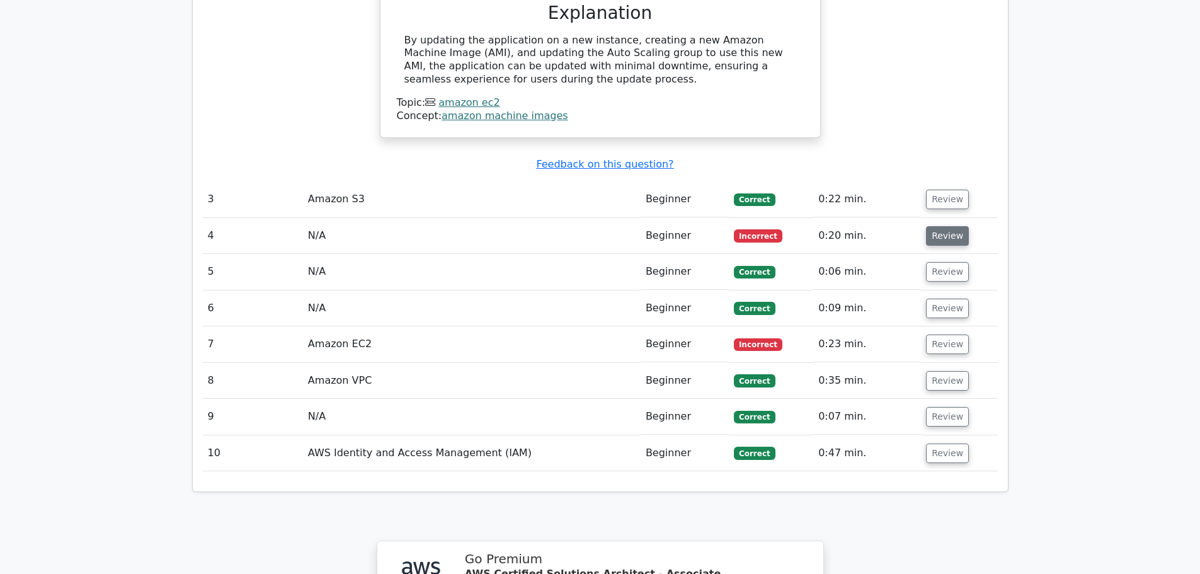
click at [958, 226] on button "Review" at bounding box center [947, 236] width 43 height 20
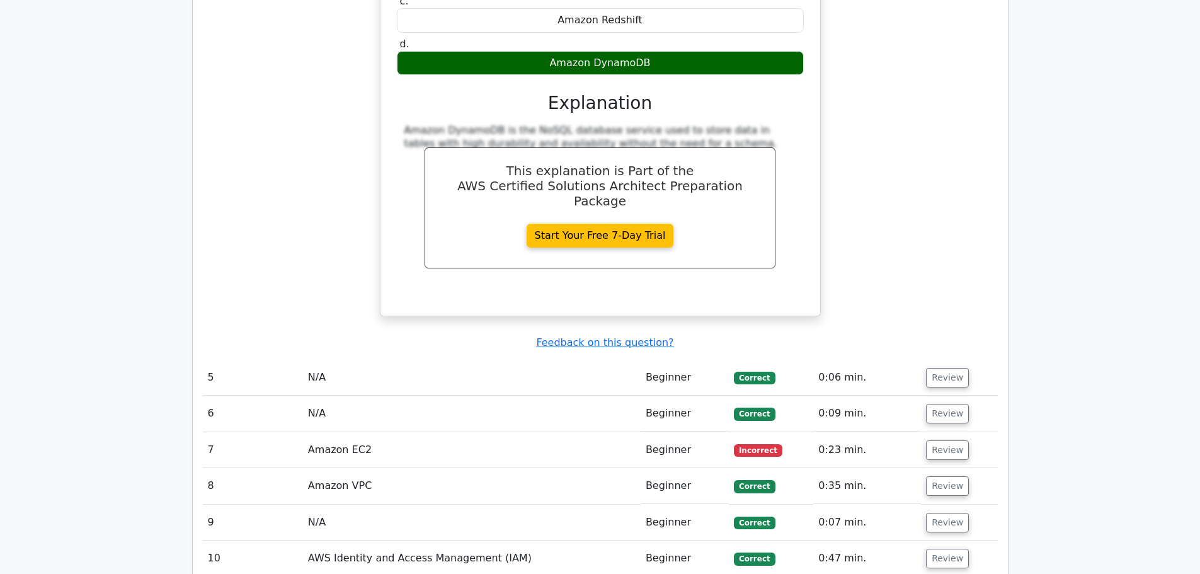
scroll to position [2205, 0]
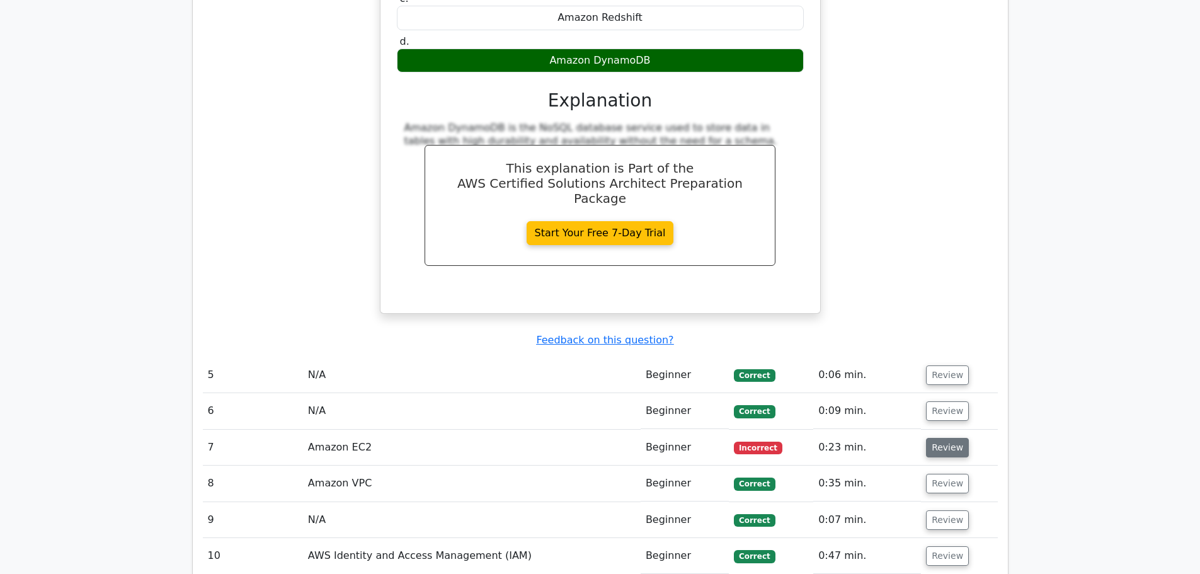
click at [938, 438] on button "Review" at bounding box center [947, 448] width 43 height 20
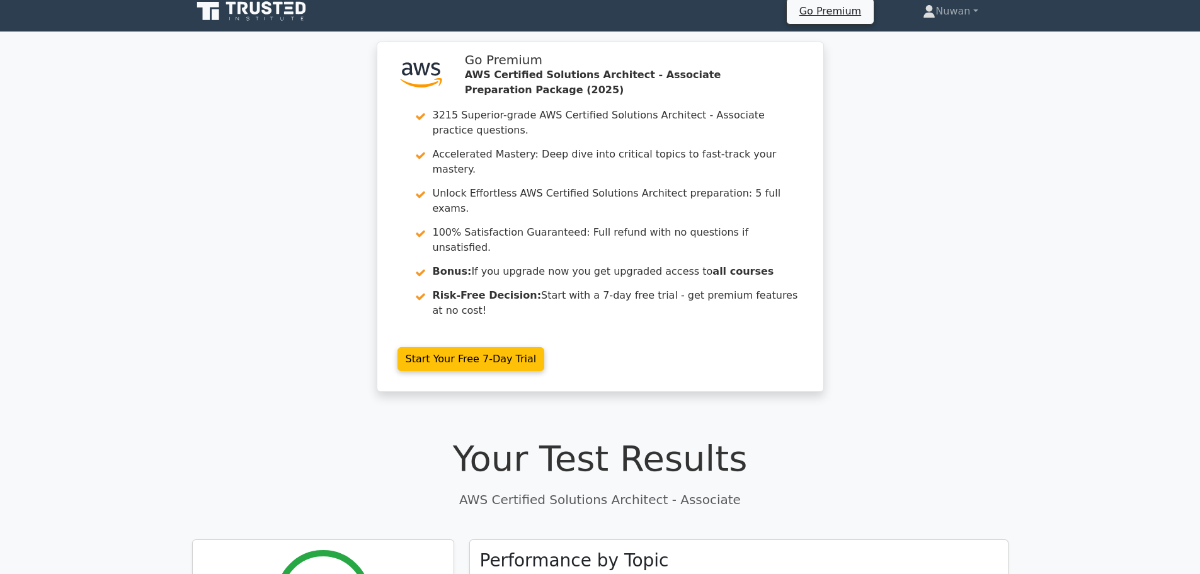
scroll to position [0, 0]
